Goal: Entertainment & Leisure: Consume media (video, audio)

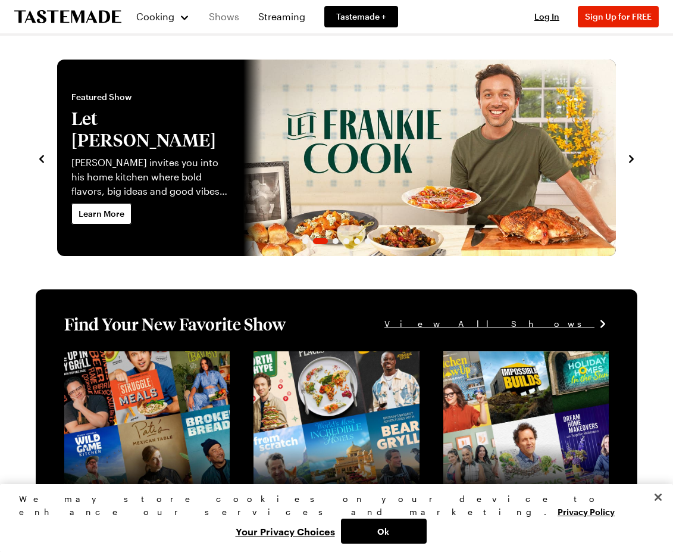
click at [209, 14] on link "Shows" at bounding box center [224, 16] width 45 height 33
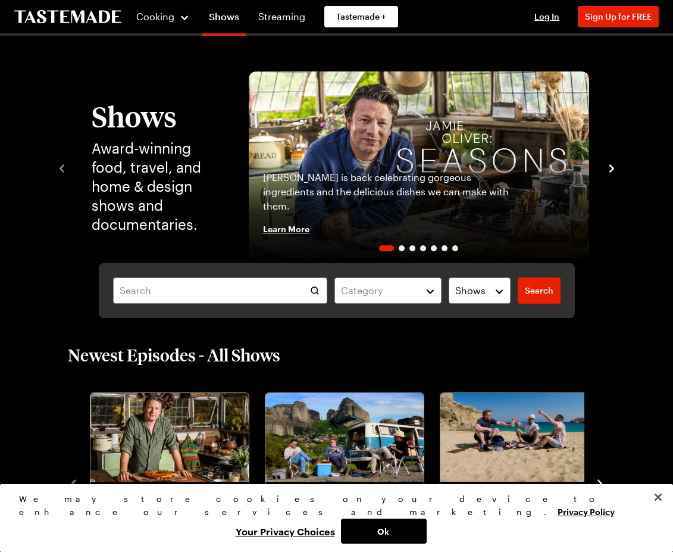
click at [610, 170] on icon "navigate to next item" at bounding box center [612, 168] width 12 height 12
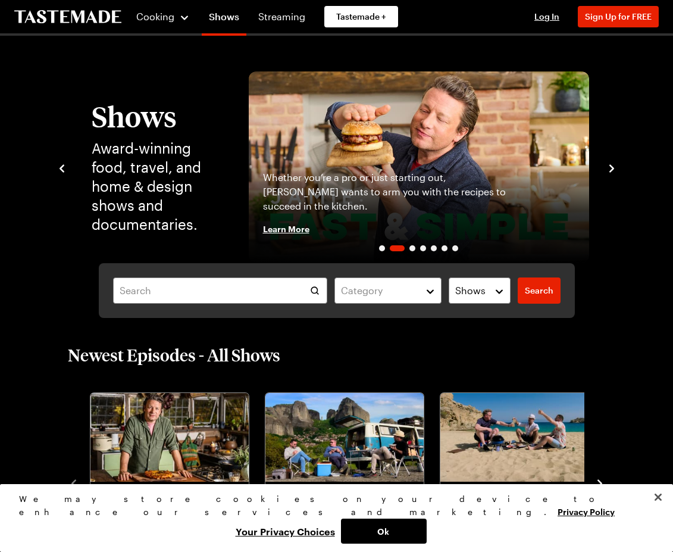
click at [610, 170] on icon "navigate to next item" at bounding box center [612, 168] width 12 height 12
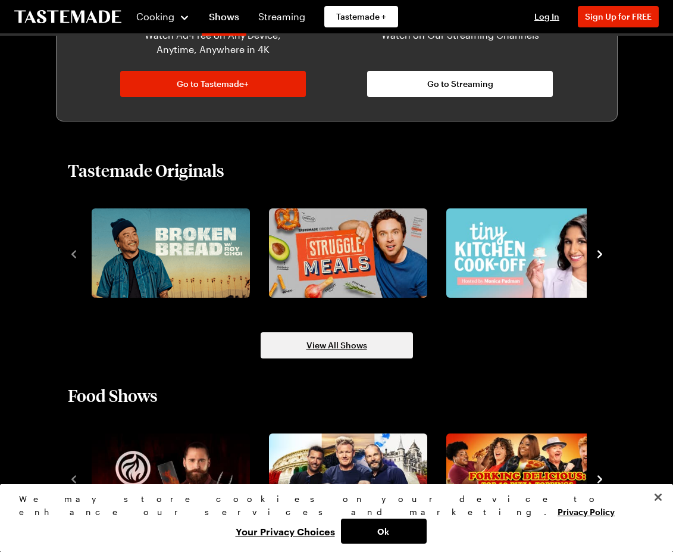
scroll to position [774, 0]
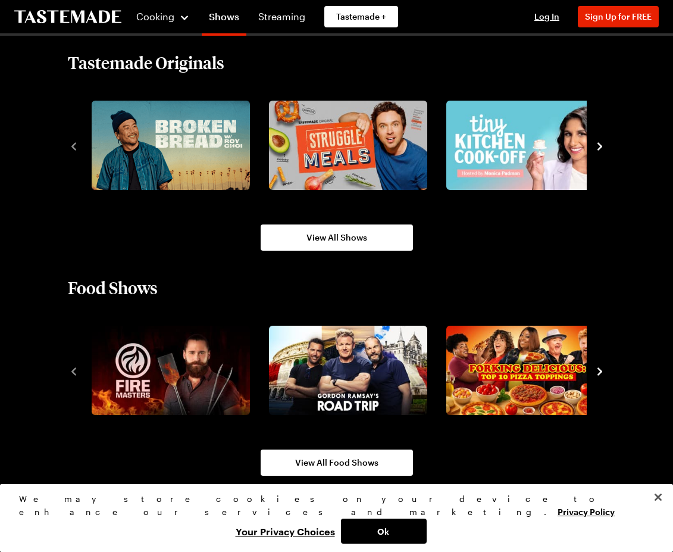
click at [602, 144] on icon "navigate to next item" at bounding box center [600, 146] width 12 height 12
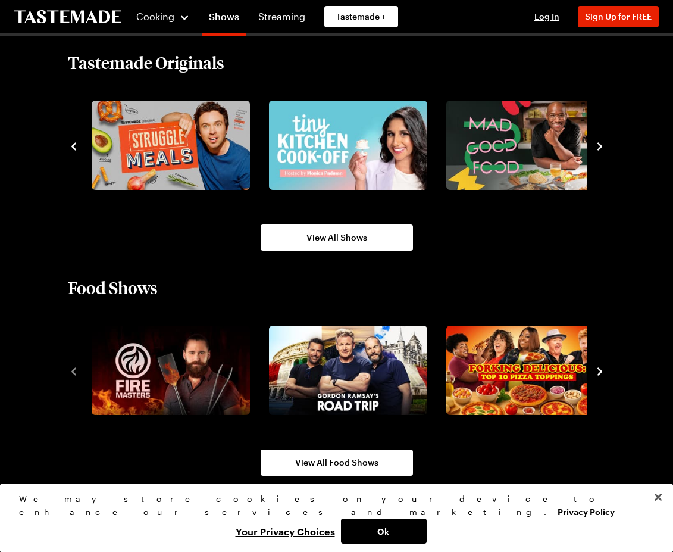
click at [602, 144] on icon "navigate to next item" at bounding box center [600, 146] width 12 height 12
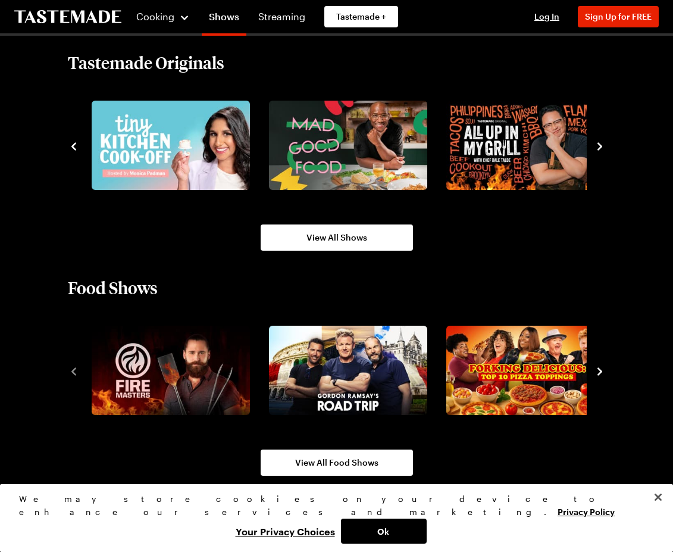
click at [602, 144] on icon "navigate to next item" at bounding box center [600, 146] width 12 height 12
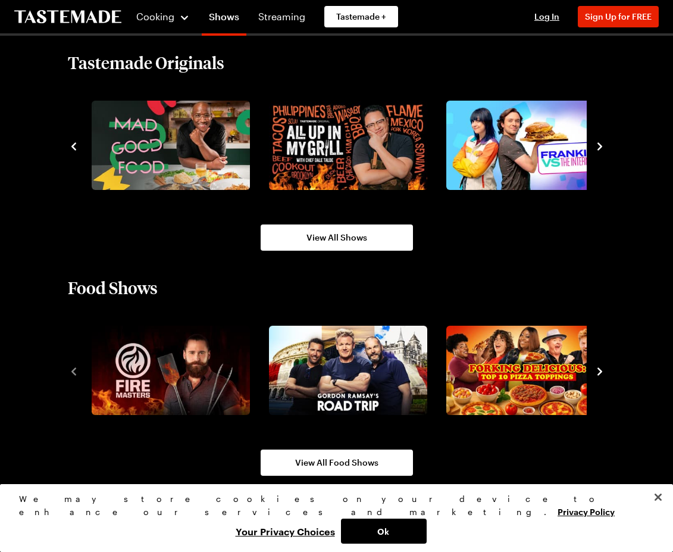
click at [602, 144] on icon "navigate to next item" at bounding box center [600, 146] width 12 height 12
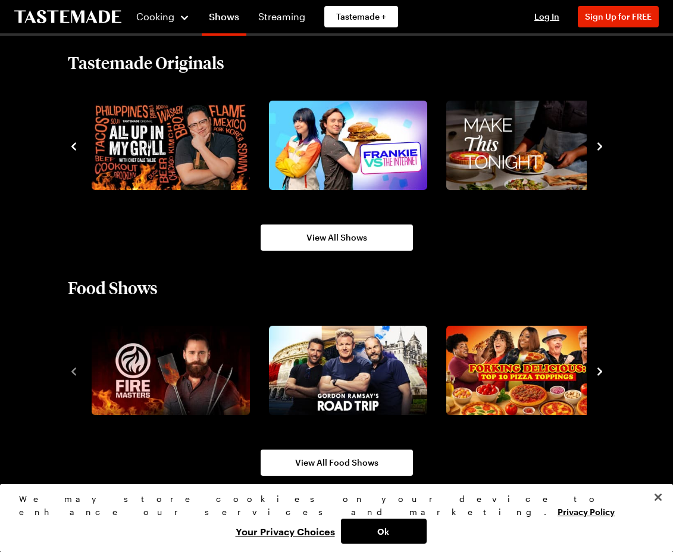
click at [601, 142] on icon "navigate to next item" at bounding box center [600, 146] width 12 height 12
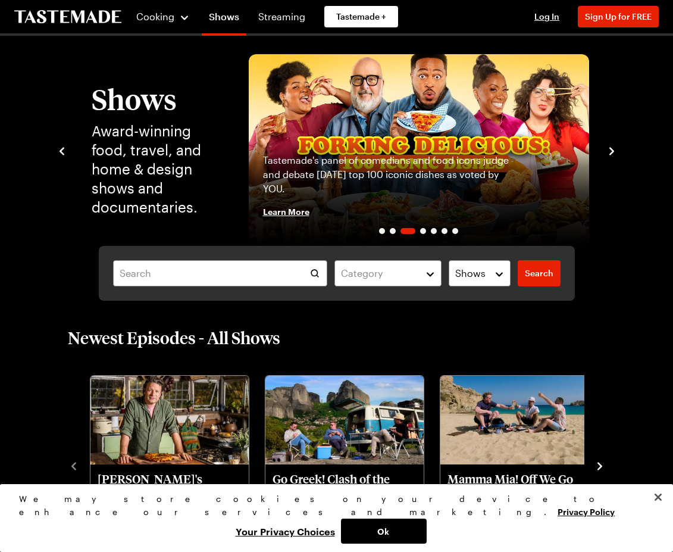
scroll to position [0, 0]
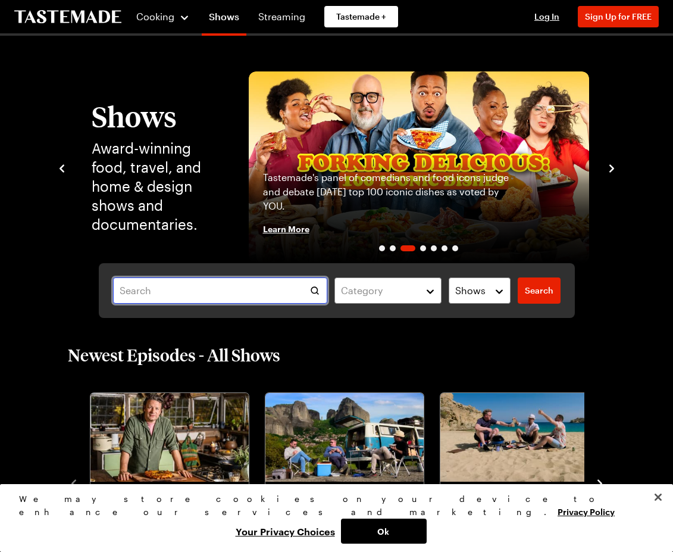
click at [211, 285] on input "text" at bounding box center [220, 290] width 215 height 26
type input "[PERSON_NAME]"
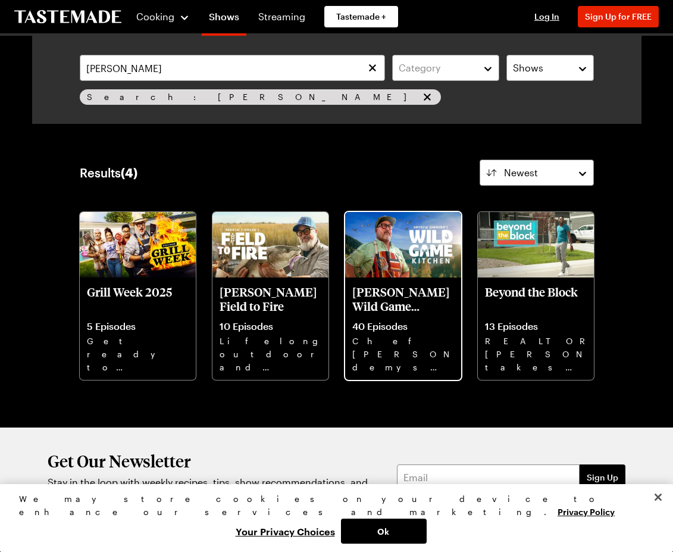
click at [376, 307] on p "[PERSON_NAME] Wild Game Kitchen" at bounding box center [403, 299] width 102 height 29
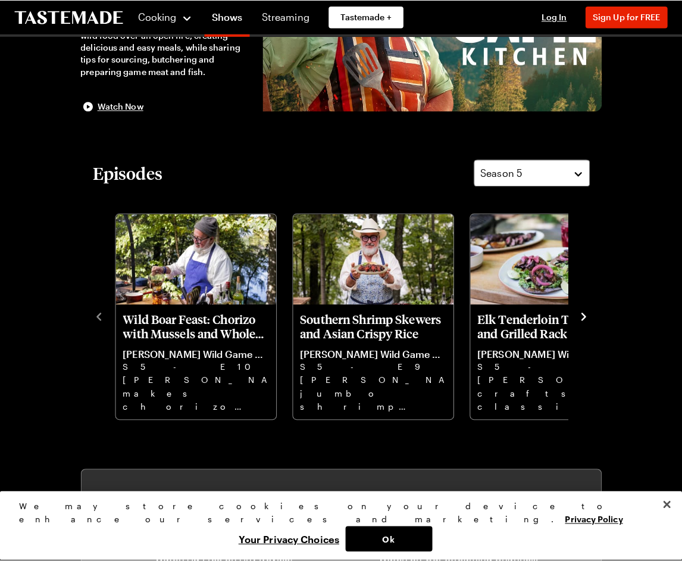
scroll to position [238, 0]
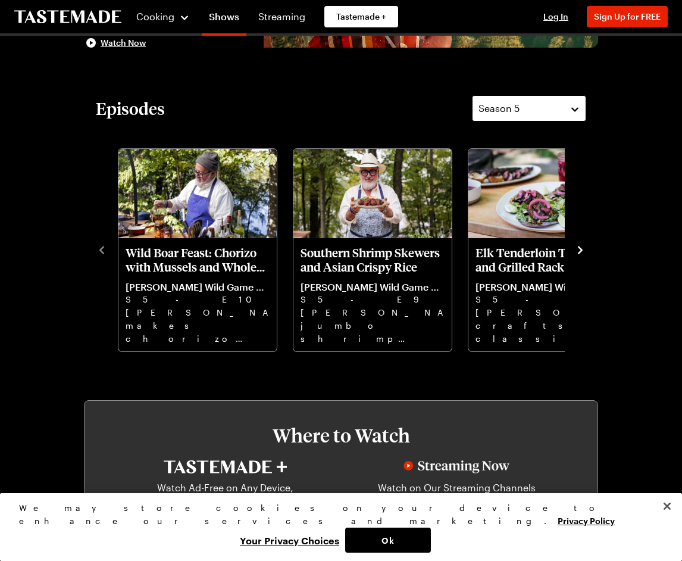
click at [531, 97] on button "Season 5" at bounding box center [529, 108] width 114 height 26
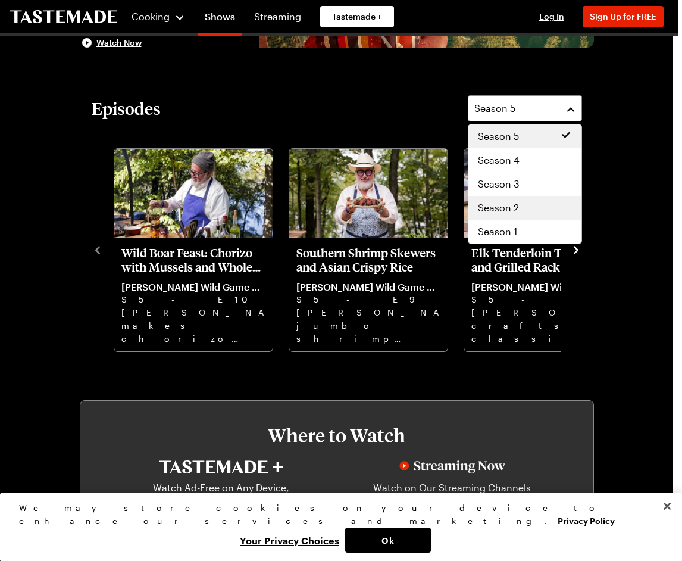
click at [506, 220] on div "Season 1" at bounding box center [524, 232] width 113 height 24
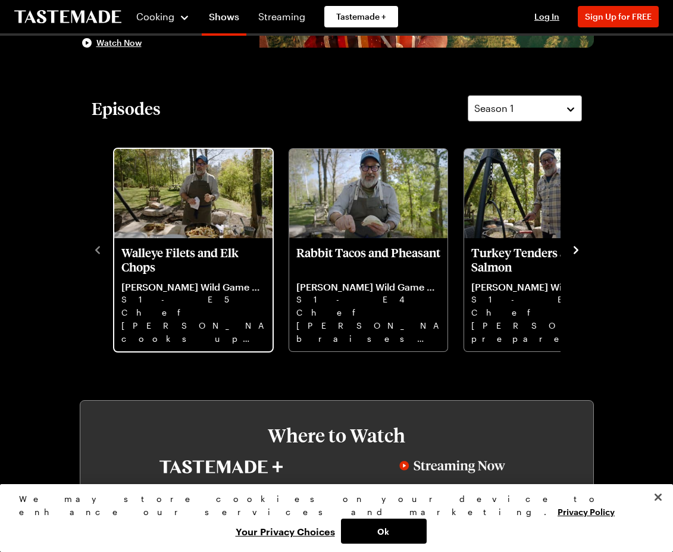
click at [116, 245] on div "Walleye Filets and Elk Chops [PERSON_NAME] Wild Game Kitchen S1 - E5 Chef [PERS…" at bounding box center [193, 294] width 158 height 113
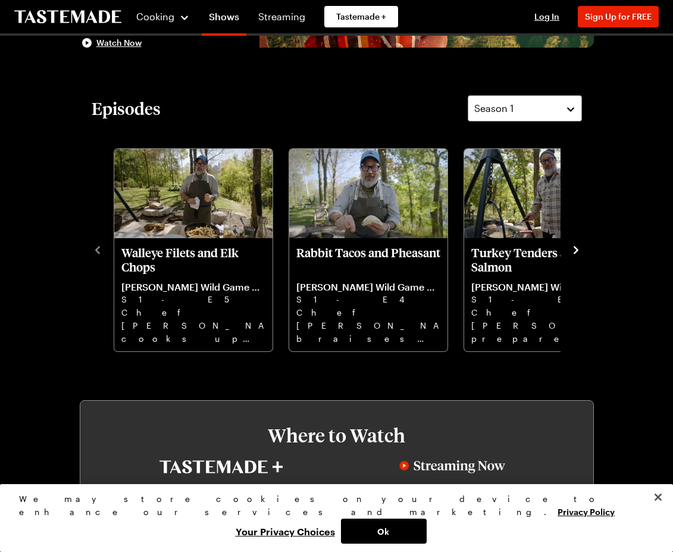
click at [96, 252] on div "Walleye Filets and Elk Chops [PERSON_NAME] Wild Game Kitchen S1 - E5 Chef [PERS…" at bounding box center [337, 248] width 490 height 207
click at [582, 250] on icon "navigate to next item" at bounding box center [576, 250] width 12 height 12
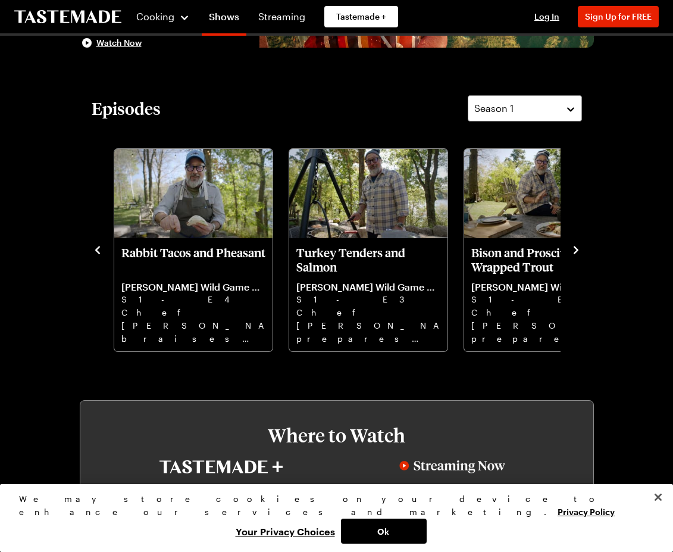
click at [580, 250] on icon "navigate to next item" at bounding box center [576, 250] width 12 height 12
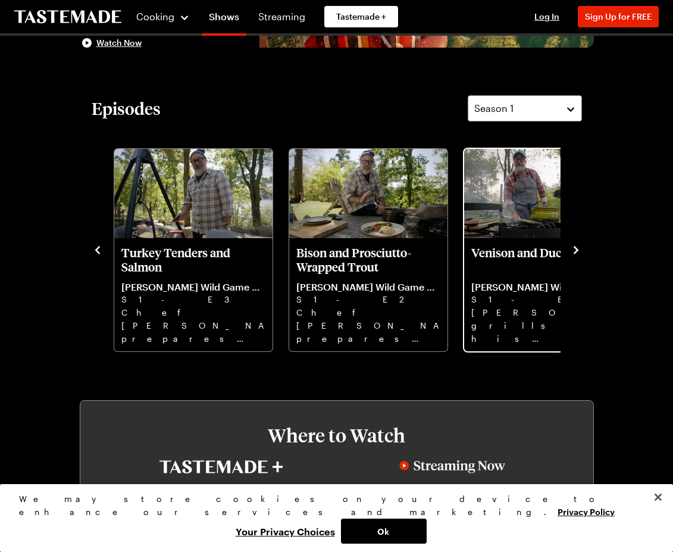
click at [487, 252] on p "Venison and Duck Gumbo" at bounding box center [543, 259] width 144 height 29
